Goal: Task Accomplishment & Management: Manage account settings

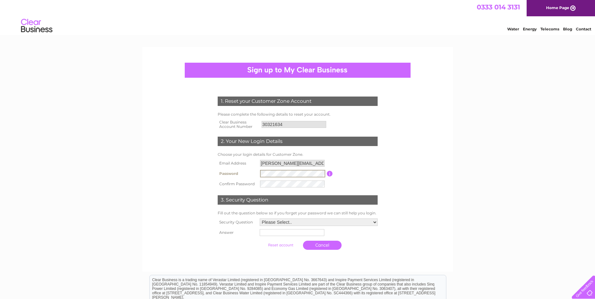
click at [247, 173] on tr "Password Password must be at least 6 characters long" at bounding box center [297, 173] width 163 height 11
click at [277, 222] on select "Please Select.. In what town or city was your first job? In what town or city d…" at bounding box center [319, 223] width 118 height 8
select select "4"
click at [259, 218] on select "Please Select.. In what town or city was your first job? In what town or city d…" at bounding box center [318, 222] width 119 height 8
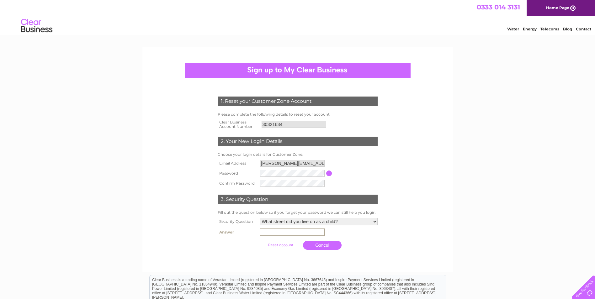
click at [285, 232] on input "text" at bounding box center [292, 233] width 65 height 8
type input "Burghead Drive"
click at [284, 243] on input "submit" at bounding box center [280, 245] width 39 height 9
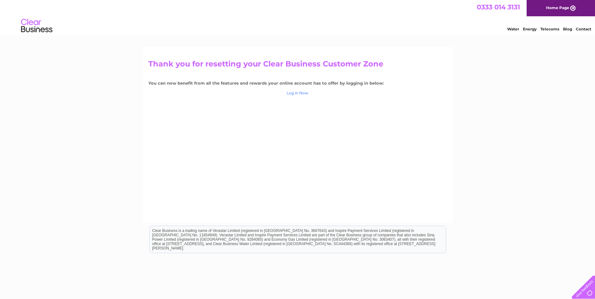
click at [300, 93] on link "Log in Now" at bounding box center [298, 93] width 22 height 5
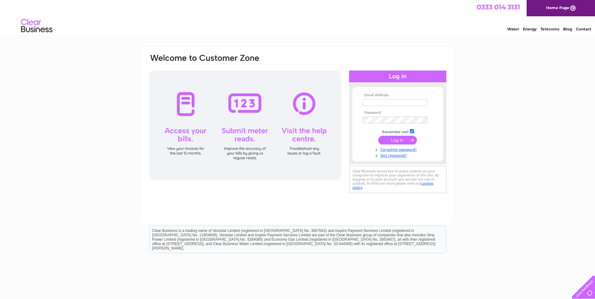
type input "[PERSON_NAME][EMAIL_ADDRESS][PERSON_NAME][DOMAIN_NAME]"
click at [400, 140] on input "submit" at bounding box center [397, 140] width 39 height 9
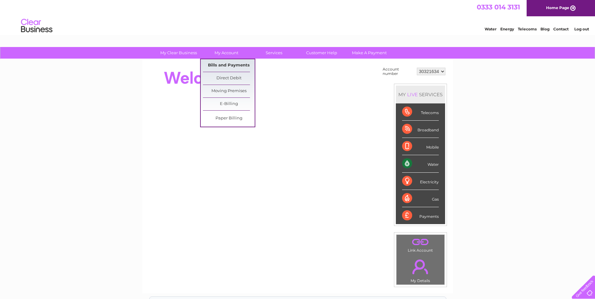
click at [231, 67] on link "Bills and Payments" at bounding box center [229, 65] width 52 height 13
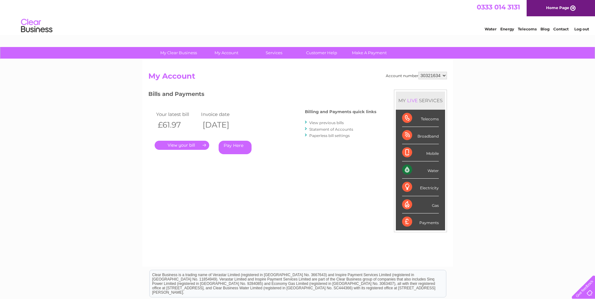
click at [441, 74] on select "30321634" at bounding box center [432, 76] width 29 height 8
click at [445, 74] on select "30321634" at bounding box center [432, 76] width 29 height 8
click at [314, 124] on link "View previous bills" at bounding box center [326, 122] width 34 height 5
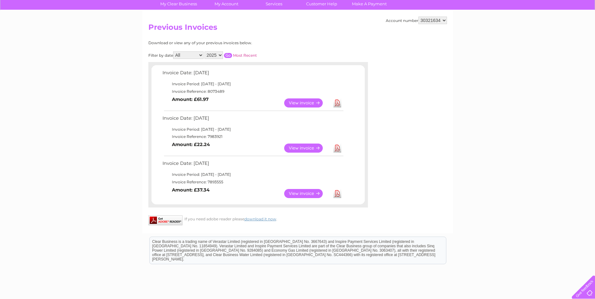
scroll to position [63, 0]
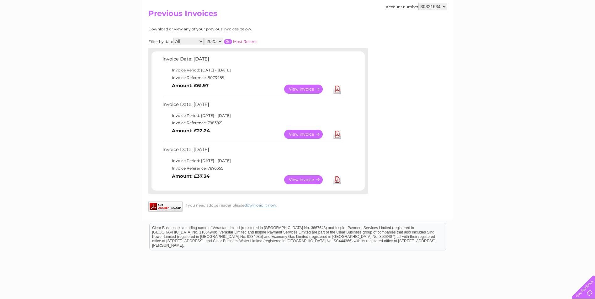
click at [307, 91] on link "View" at bounding box center [307, 89] width 46 height 9
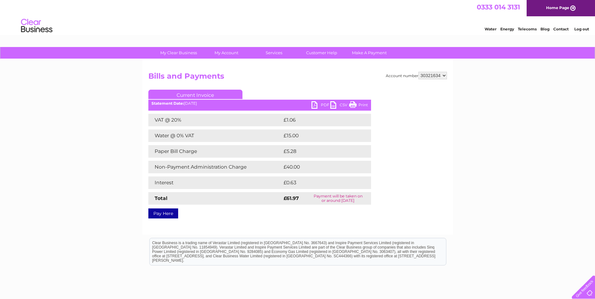
click at [320, 104] on link "PDF" at bounding box center [320, 105] width 19 height 9
click at [501, 69] on div "My Clear Business Login Details My Details My Preferences Link Account My Accou…" at bounding box center [297, 194] width 595 height 295
click at [364, 104] on link "Print" at bounding box center [358, 105] width 19 height 9
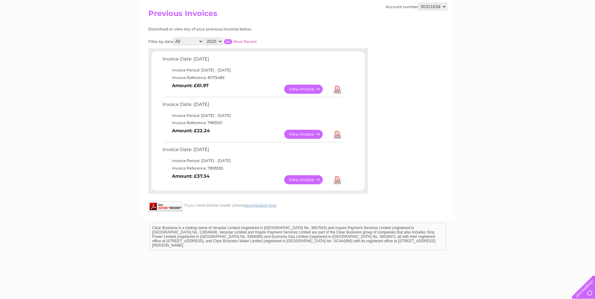
click at [312, 133] on link "View" at bounding box center [307, 134] width 46 height 9
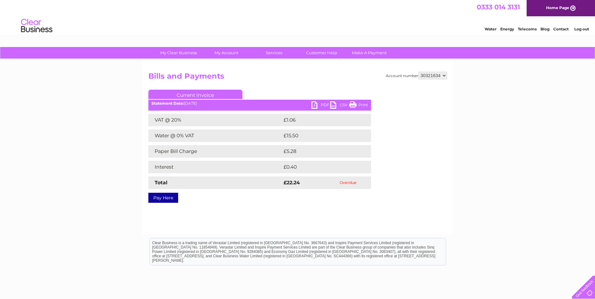
click at [357, 105] on link "Print" at bounding box center [358, 105] width 19 height 9
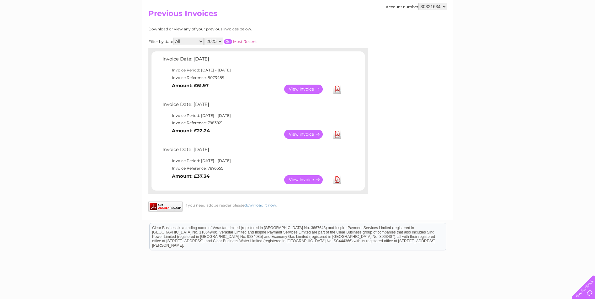
click at [317, 180] on link "View" at bounding box center [307, 179] width 46 height 9
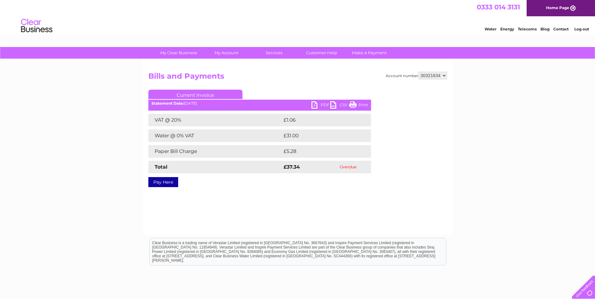
drag, startPoint x: 362, startPoint y: 103, endPoint x: 49, endPoint y: 28, distance: 321.9
click at [362, 103] on link "Print" at bounding box center [358, 105] width 19 height 9
click at [544, 137] on div "My Clear Business Login Details My Details My Preferences Link Account My Accou…" at bounding box center [297, 194] width 595 height 295
click at [571, 143] on div "My Clear Business Login Details My Details My Preferences Link Account My Accou…" at bounding box center [297, 194] width 595 height 295
